Goal: Download file/media

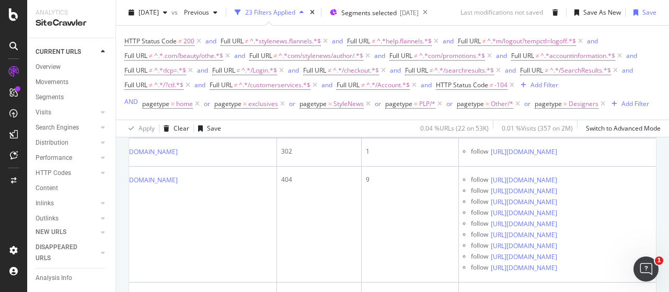
scroll to position [208, 1]
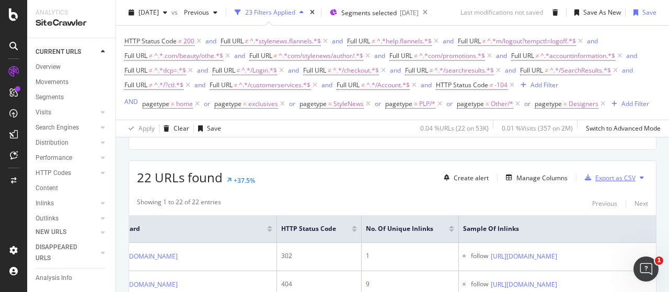
click at [613, 181] on div "Export as CSV" at bounding box center [615, 177] width 40 height 9
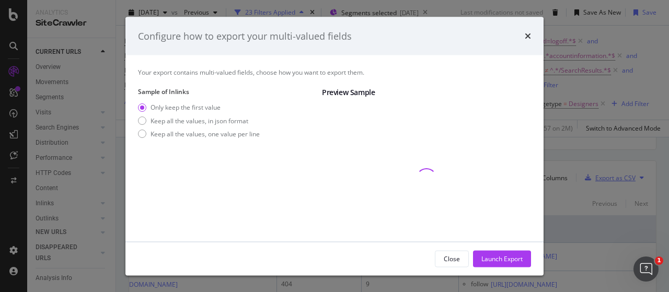
scroll to position [71, 0]
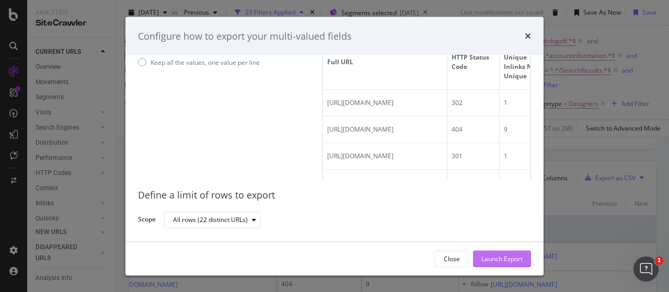
click at [488, 259] on div "Launch Export" at bounding box center [501, 258] width 41 height 9
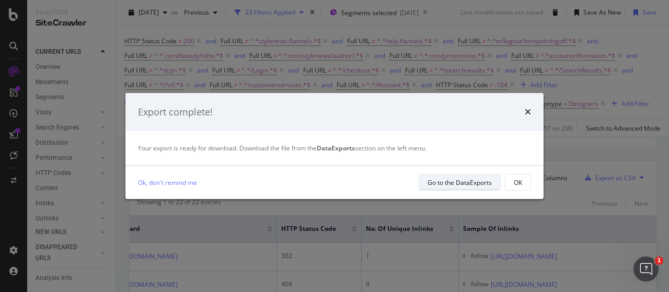
click at [470, 183] on div "Go to the DataExports" at bounding box center [459, 182] width 64 height 9
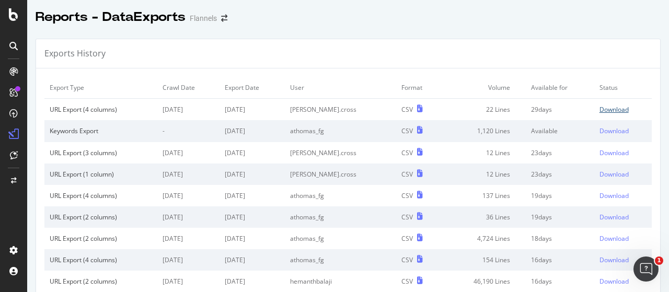
click at [599, 113] on div "Download" at bounding box center [613, 109] width 29 height 9
